Goal: Task Accomplishment & Management: Complete application form

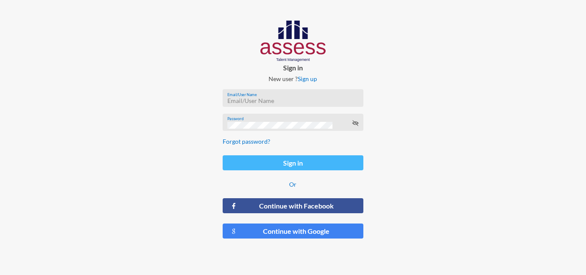
type input "[EMAIL_ADDRESS][DOMAIN_NAME]"
click at [298, 161] on button "Sign in" at bounding box center [293, 162] width 140 height 15
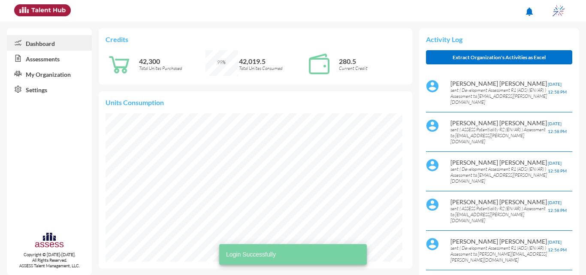
scroll to position [67, 135]
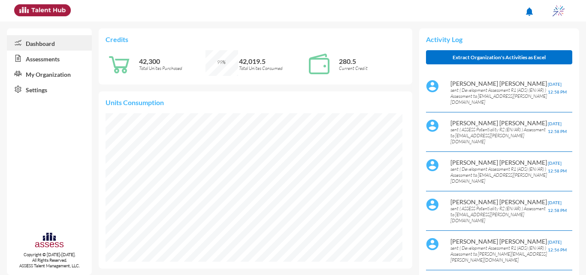
click at [43, 61] on link "Assessments" at bounding box center [49, 58] width 85 height 15
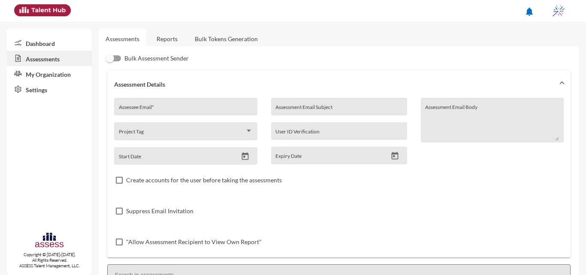
click at [193, 106] on input "Assessee Email *" at bounding box center [186, 109] width 134 height 7
type input "i"
click at [224, 103] on div "Assessee Email *" at bounding box center [186, 109] width 134 height 13
paste input "[EMAIL_ADDRESS][DOMAIN_NAME]"
type input "[EMAIL_ADDRESS][DOMAIN_NAME]"
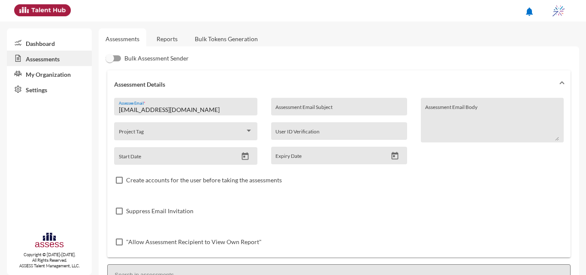
click at [312, 112] on input "Assessment Email Subject" at bounding box center [339, 109] width 127 height 7
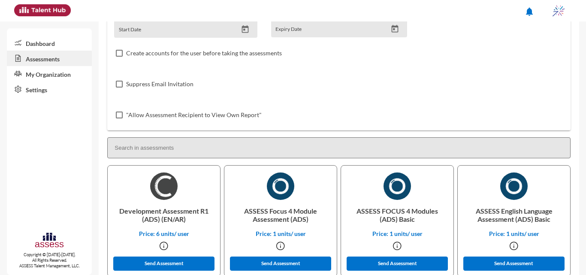
scroll to position [131, 0]
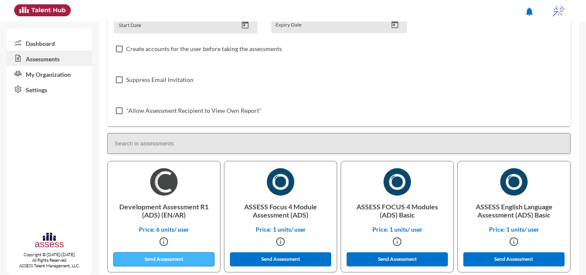
click at [153, 260] on button "Send Assessment" at bounding box center [163, 259] width 101 height 14
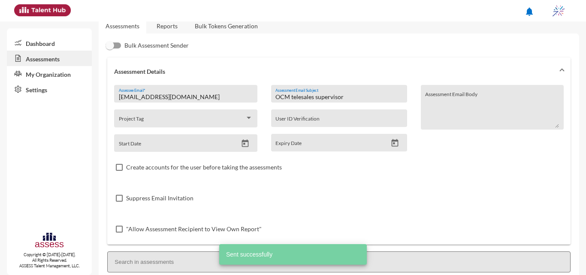
scroll to position [0, 0]
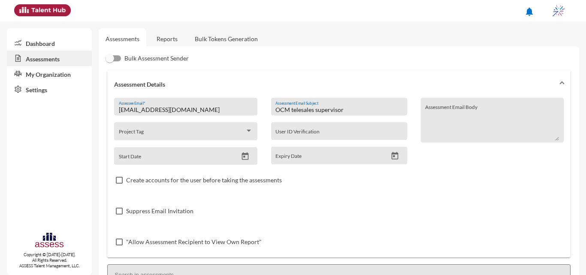
drag, startPoint x: 288, startPoint y: 109, endPoint x: 270, endPoint y: 109, distance: 18.0
click at [271, 109] on div "OCM telesales supervisor Assessment Email Subject" at bounding box center [339, 107] width 136 height 18
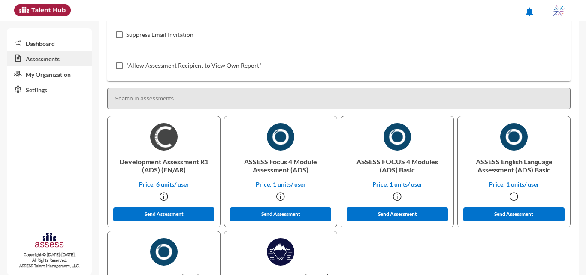
scroll to position [177, 0]
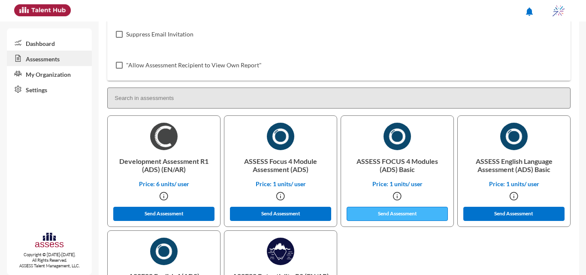
type input "IQ telesales supervisor"
click at [385, 214] on button "Send Assessment" at bounding box center [397, 214] width 101 height 14
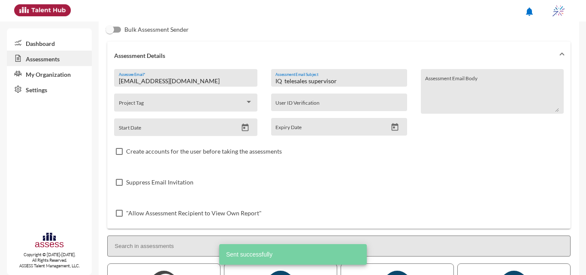
scroll to position [0, 0]
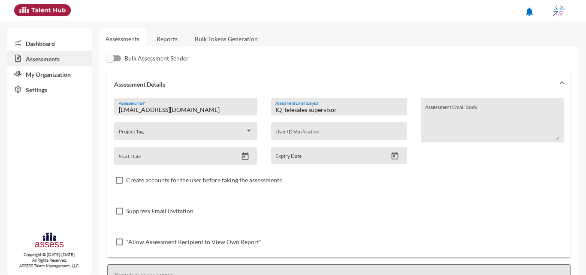
click at [581, 59] on div "Assessments Reports Bulk Tokens Generation Bulk Assessment Sender Assessment De…" at bounding box center [343, 275] width 488 height 508
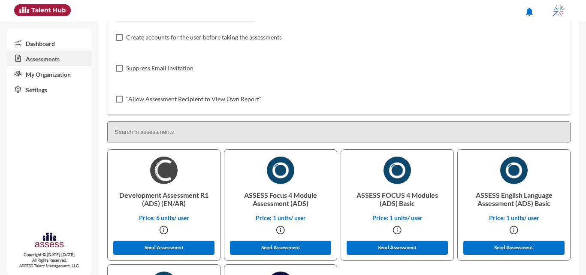
scroll to position [153, 0]
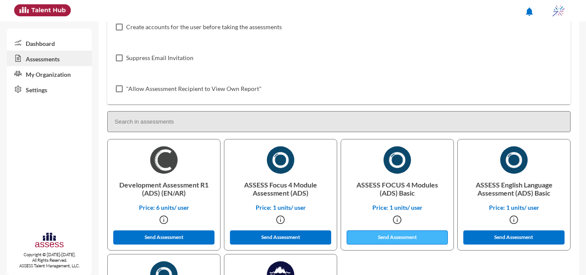
click at [372, 243] on button "Send Assessment" at bounding box center [397, 237] width 101 height 14
click at [403, 241] on button "Send Assessment" at bounding box center [397, 237] width 101 height 14
